Goal: Information Seeking & Learning: Learn about a topic

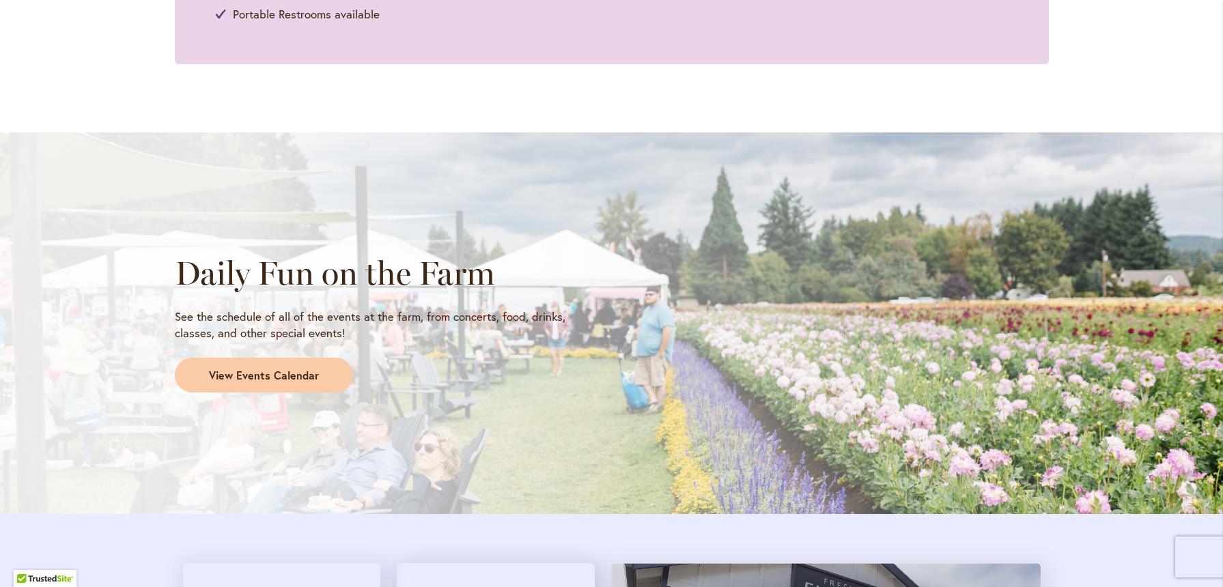
scroll to position [998, 0]
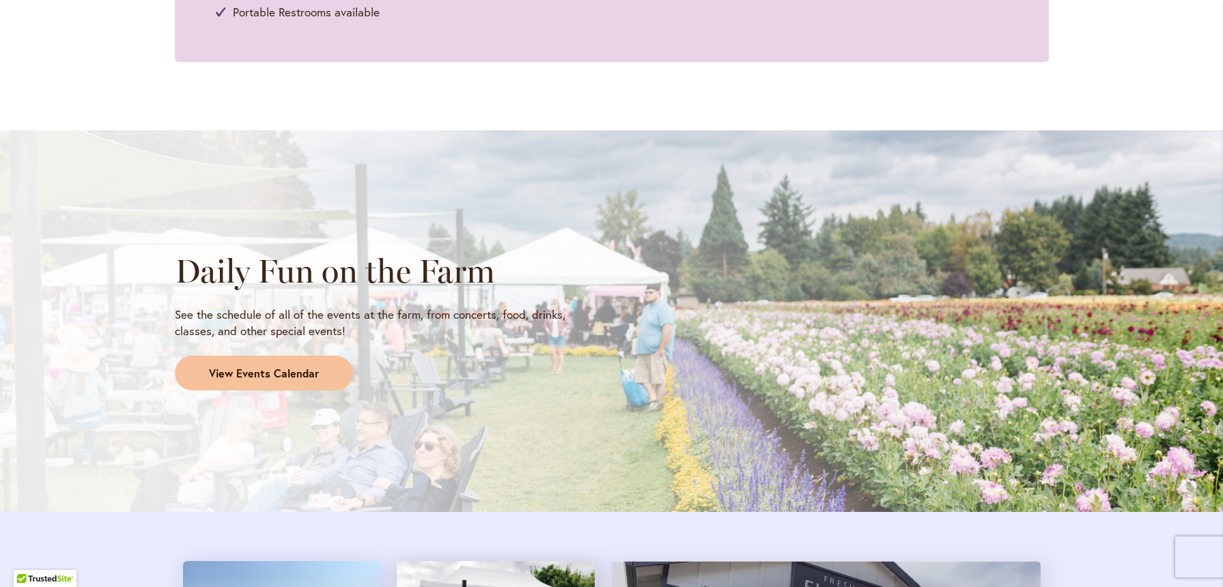
click at [309, 367] on span "View Events Calendar" at bounding box center [264, 374] width 110 height 16
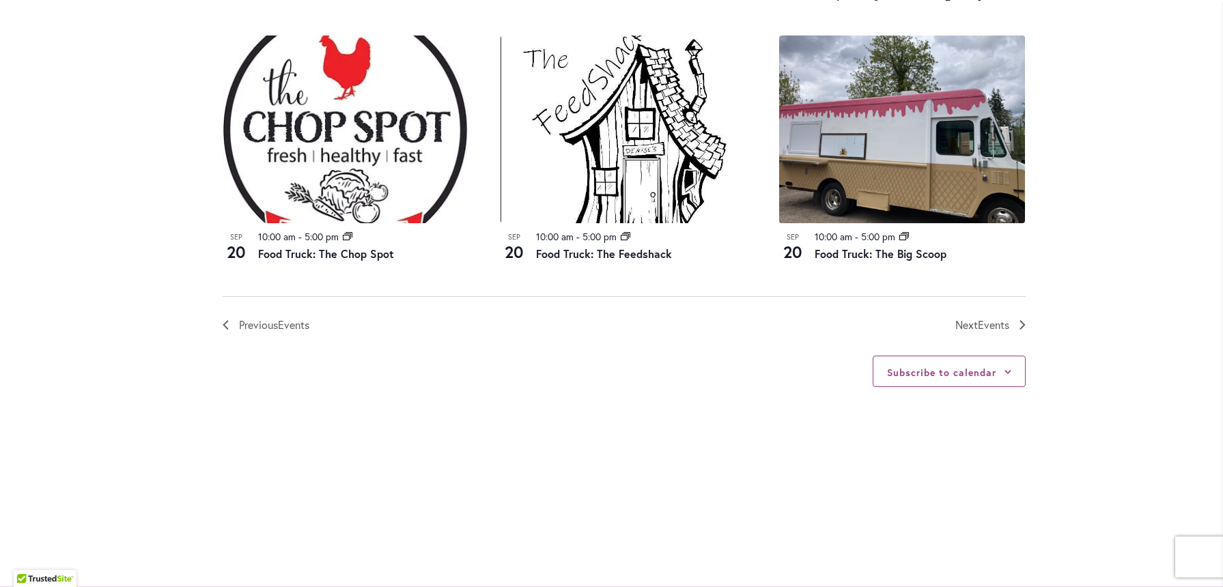
scroll to position [1564, 0]
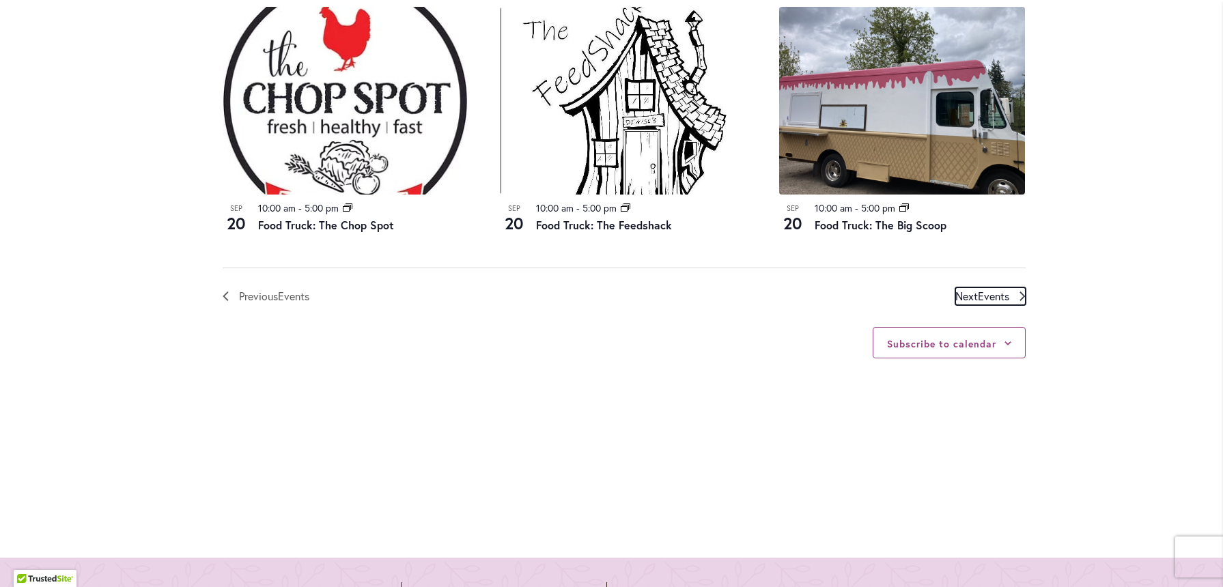
click at [1020, 299] on icon "Next Events" at bounding box center [1023, 297] width 6 height 10
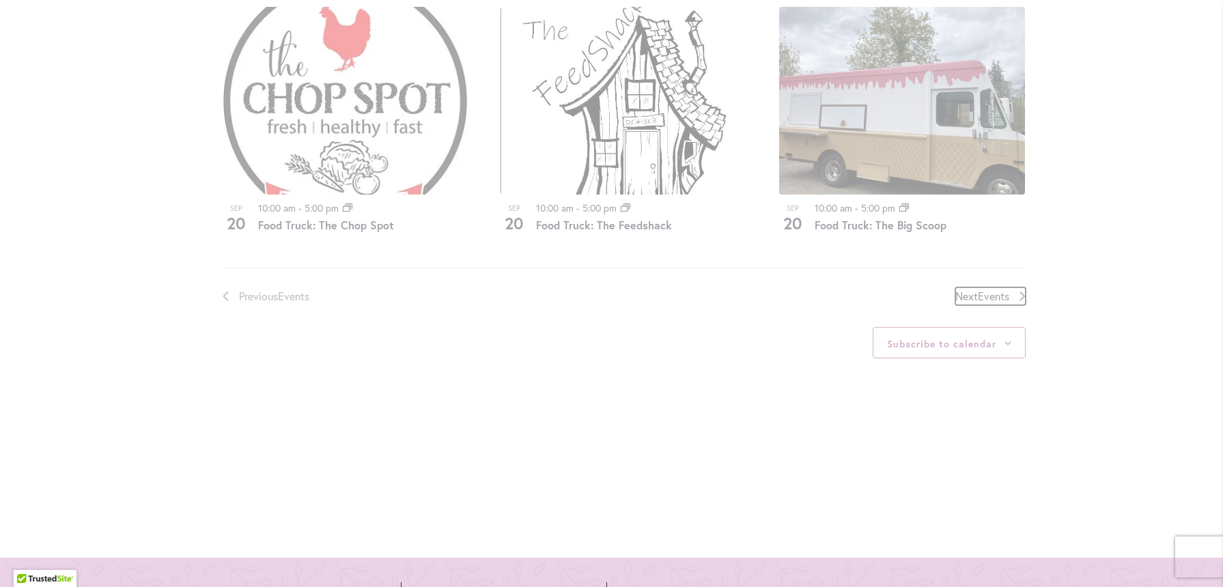
scroll to position [674, 0]
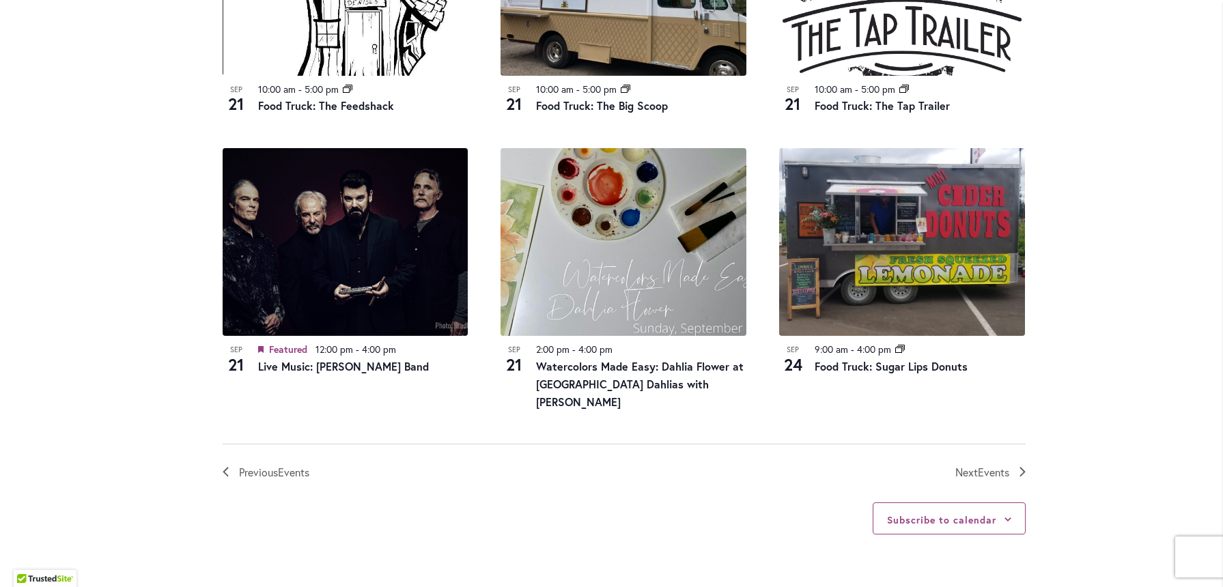
scroll to position [1429, 0]
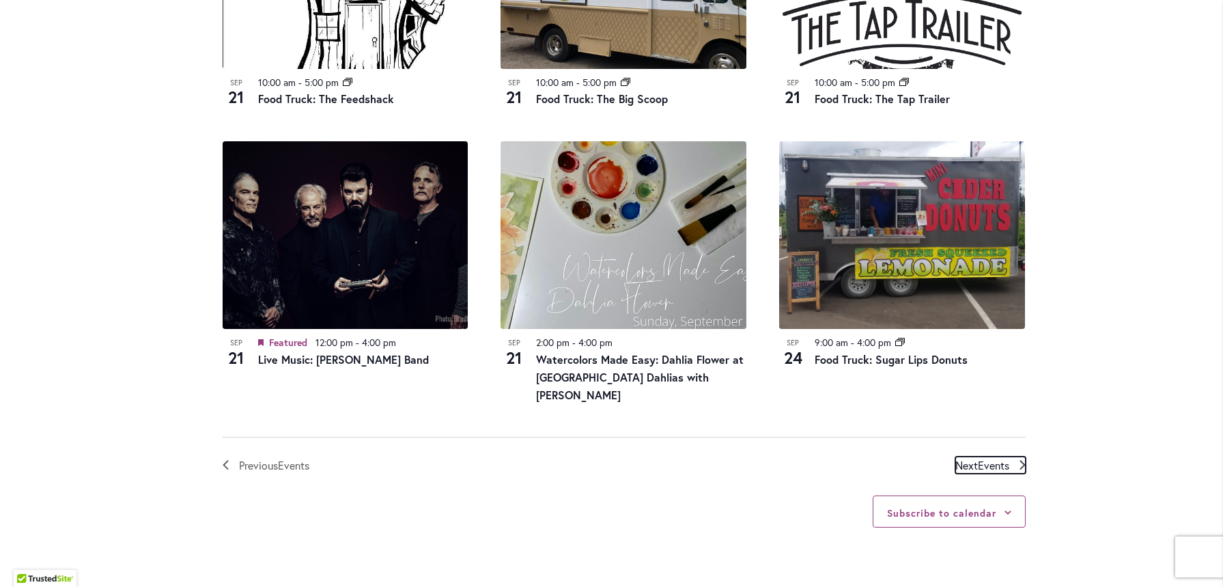
click at [1023, 460] on icon "Next Events" at bounding box center [1023, 465] width 6 height 10
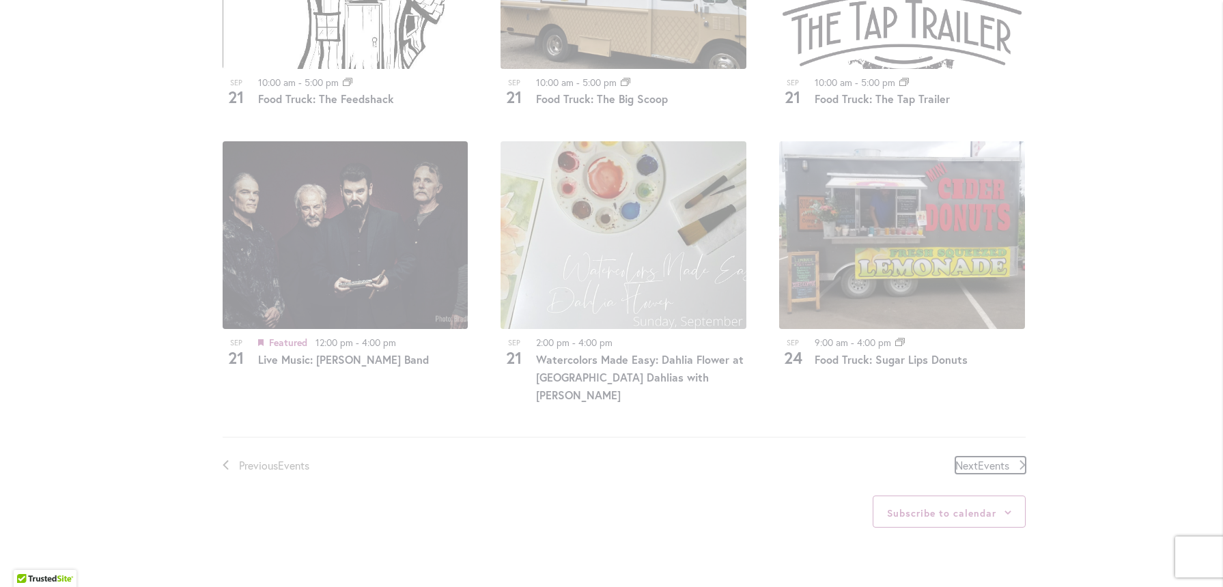
scroll to position [674, 0]
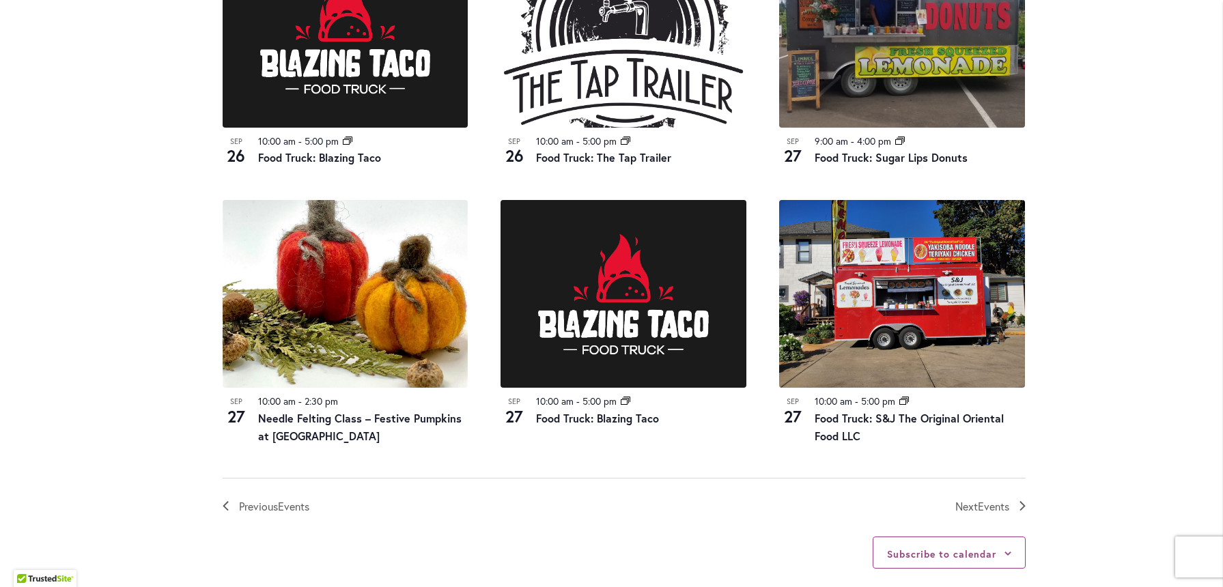
scroll to position [1391, 0]
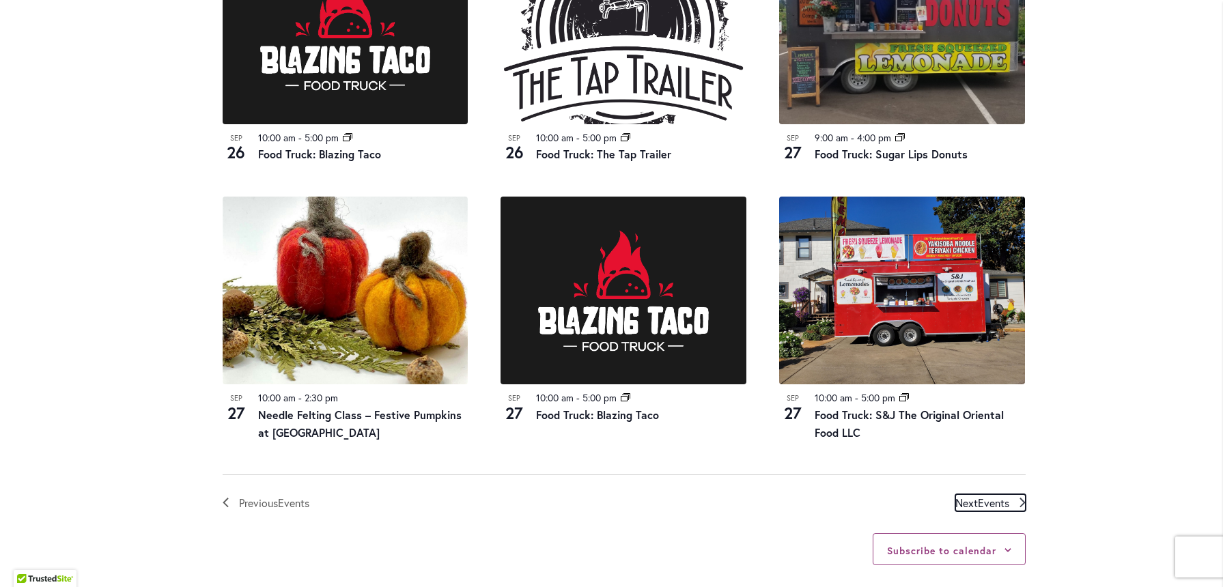
click at [1025, 508] on link "Next Events" at bounding box center [991, 504] width 70 height 18
